Goal: Task Accomplishment & Management: Manage account settings

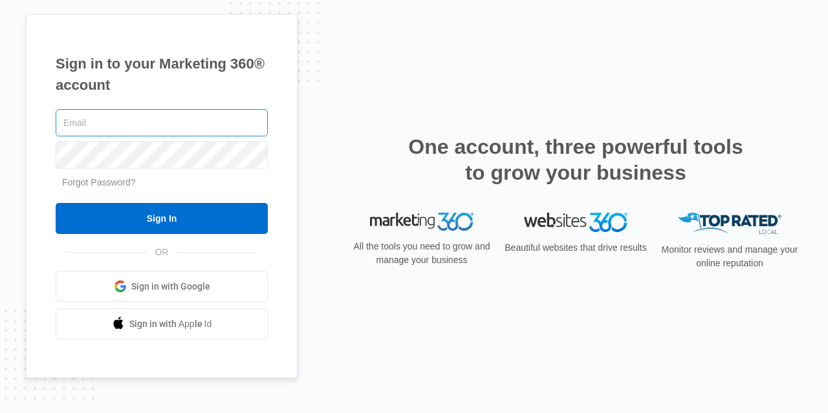
click at [93, 118] on input "text" at bounding box center [162, 122] width 212 height 27
type input "[EMAIL_ADDRESS][DOMAIN_NAME]"
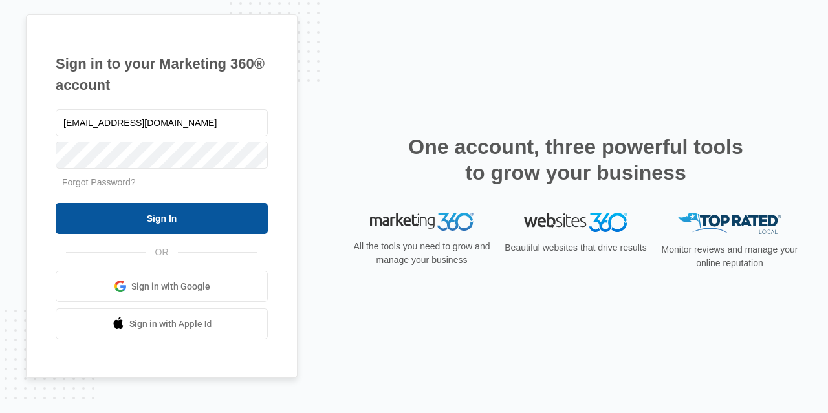
click at [152, 233] on input "Sign In" at bounding box center [162, 218] width 212 height 31
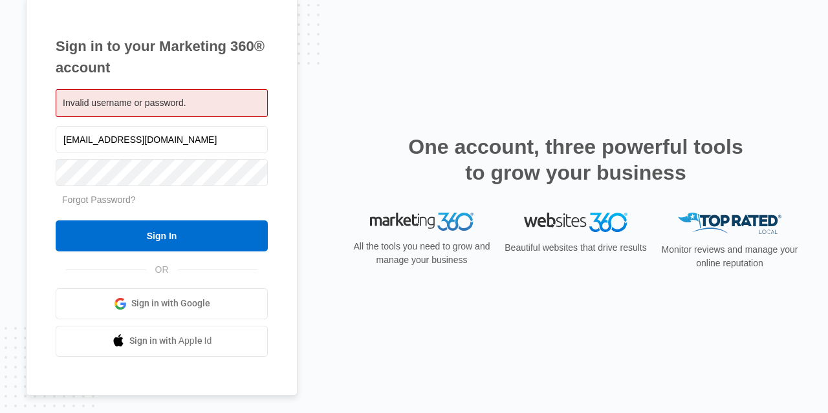
click at [181, 298] on span "Sign in with Google" at bounding box center [170, 304] width 79 height 14
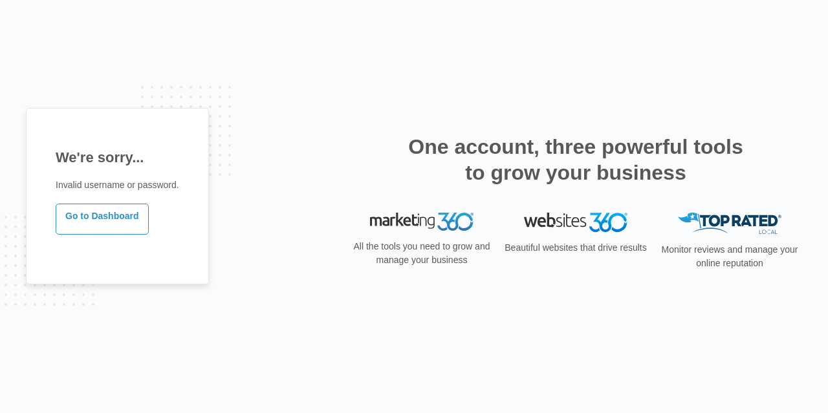
click at [222, 292] on div "We're sorry... Invalid username or password. Go to Dashboard One account, three…" at bounding box center [414, 207] width 776 height 198
click at [93, 209] on link "Go to Dashboard" at bounding box center [102, 219] width 93 height 31
